Goal: Check status: Check status

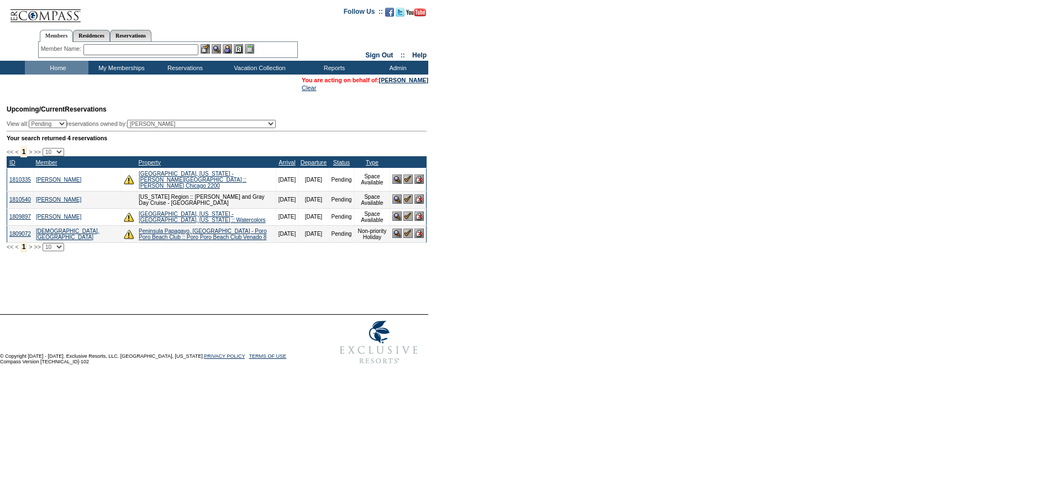
click at [393, 218] on img at bounding box center [396, 216] width 9 height 9
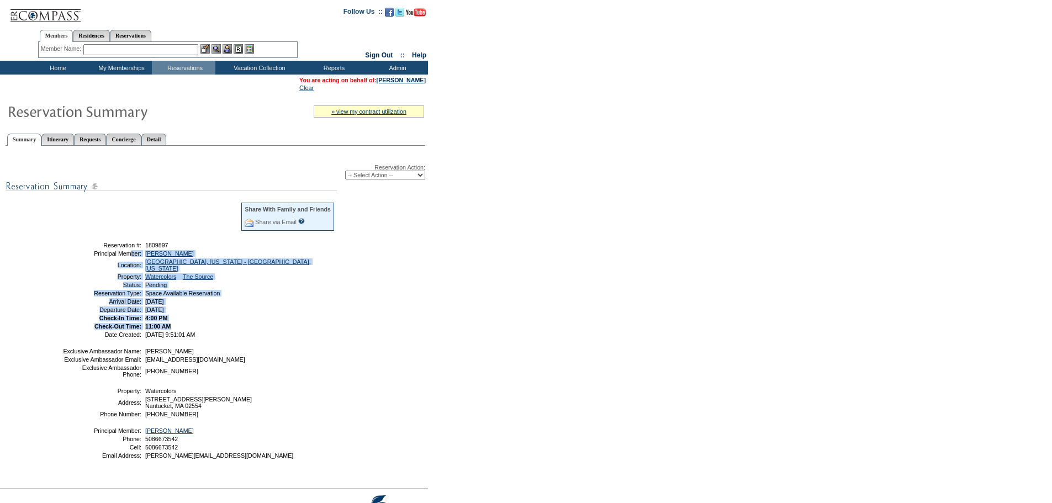
drag, startPoint x: 238, startPoint y: 329, endPoint x: 82, endPoint y: 260, distance: 170.2
click at [82, 260] on tbody "Share With Family and Friends Share via Email Share Reservation Information Ple…" at bounding box center [198, 270] width 273 height 136
copy tbody "Principal Member: Egan, Michael J. Location: Nantucket, Massachusetts - Nantuck…"
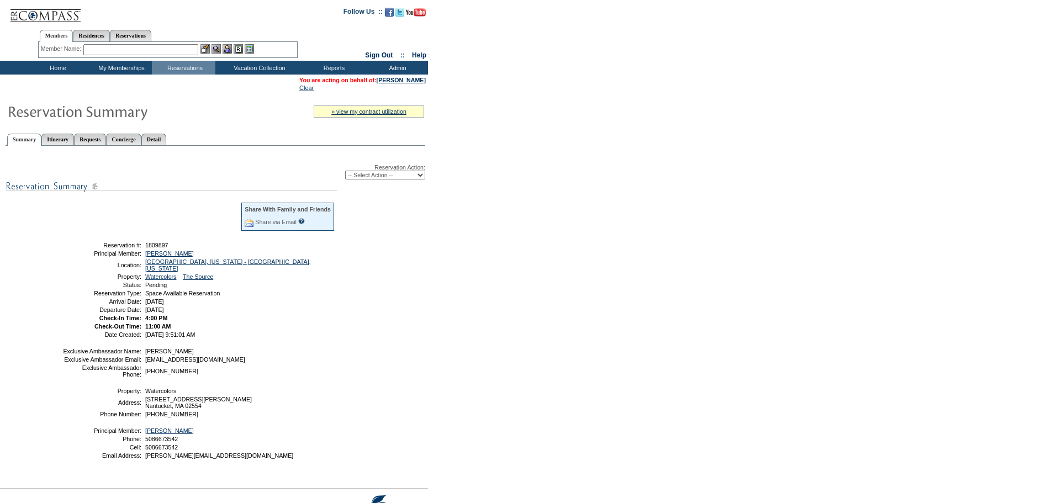
click at [703, 122] on form "Follow Us ::" at bounding box center [526, 272] width 1052 height 545
click at [158, 257] on link "[PERSON_NAME]" at bounding box center [169, 253] width 49 height 7
